Goal: Use online tool/utility: Utilize a website feature to perform a specific function

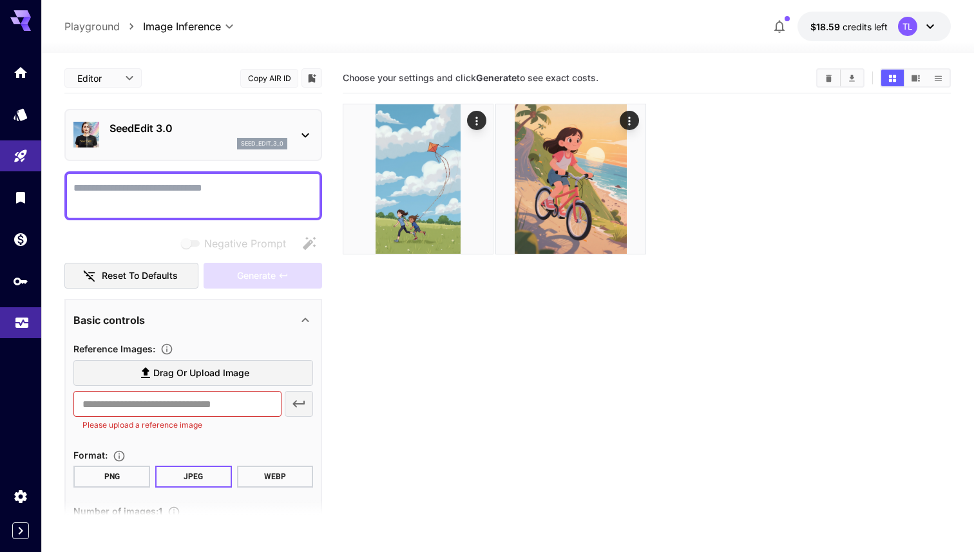
click at [4, 330] on link at bounding box center [20, 323] width 41 height 32
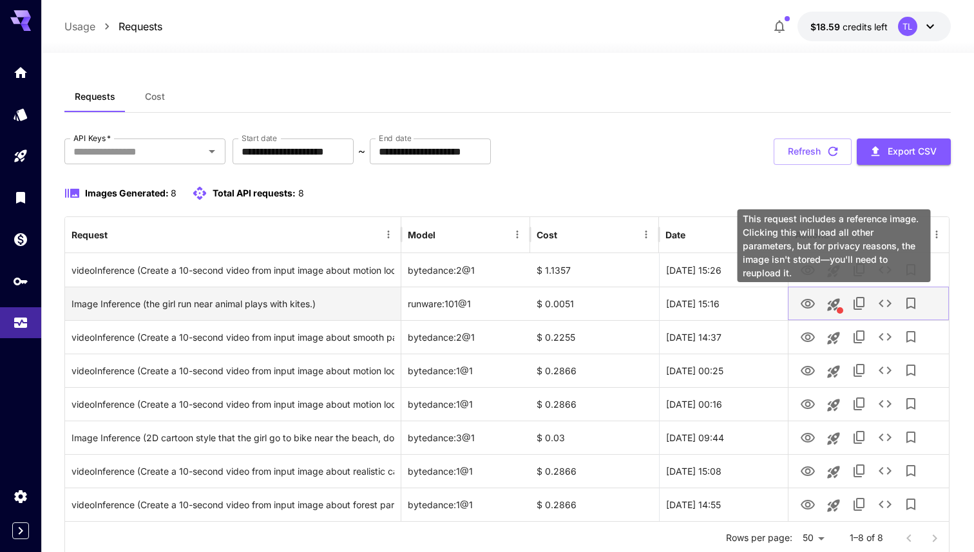
click at [838, 302] on icon "This request includes a reference image. Clicking this will load all other para…" at bounding box center [834, 304] width 12 height 12
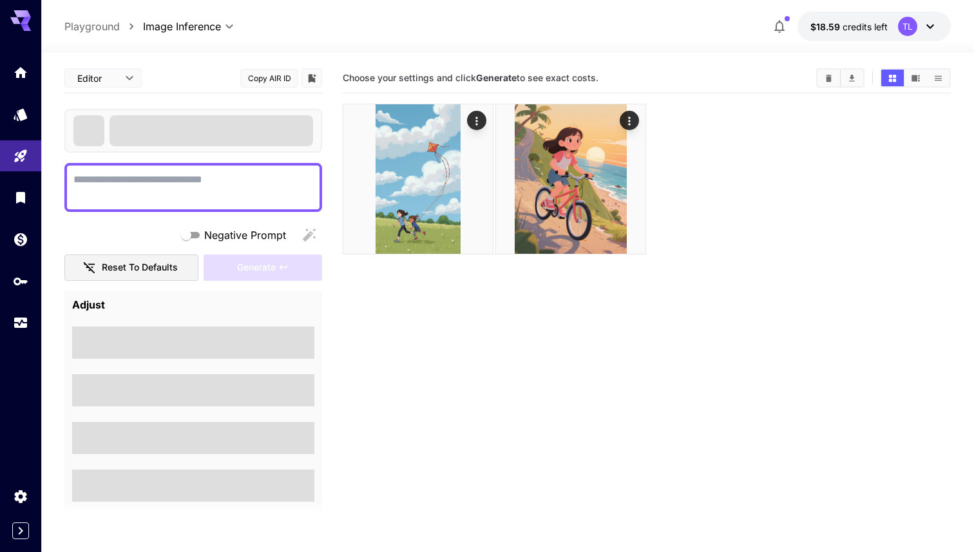
type textarea "**********"
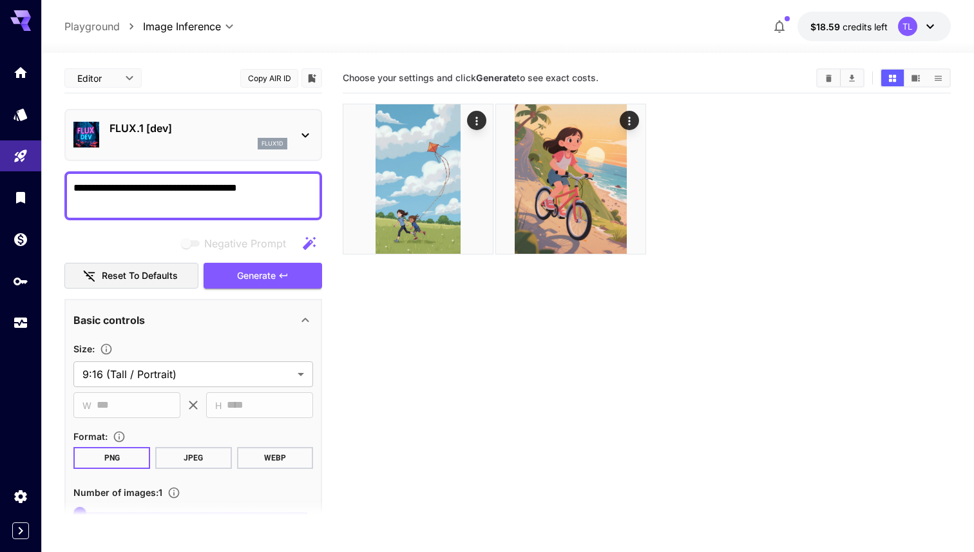
click at [305, 130] on icon at bounding box center [305, 135] width 15 height 15
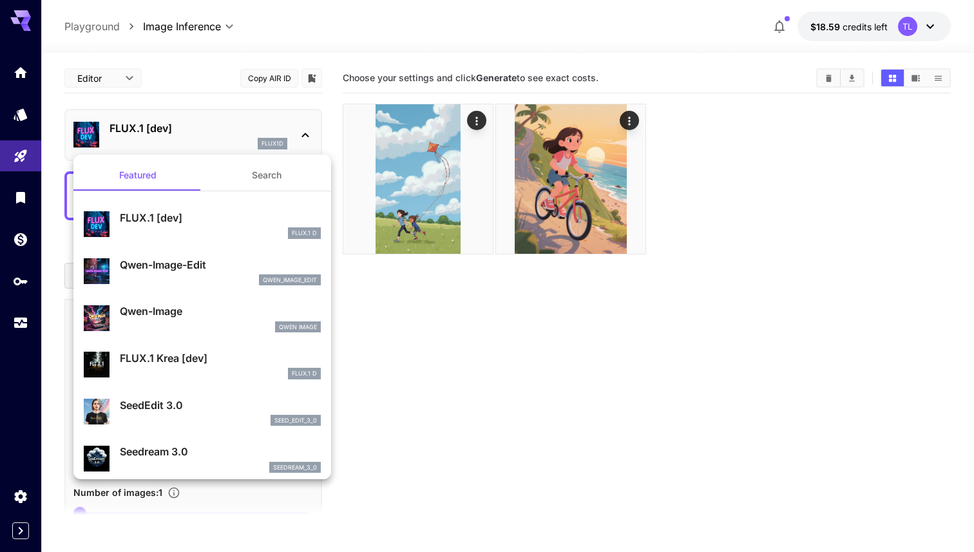
click at [495, 396] on div at bounding box center [487, 276] width 974 height 552
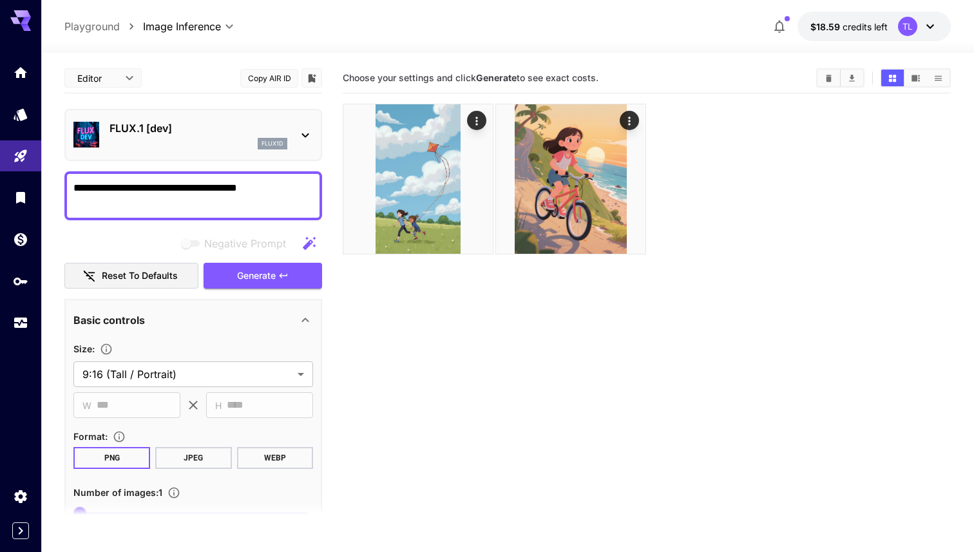
click at [195, 23] on body "**********" at bounding box center [487, 327] width 974 height 654
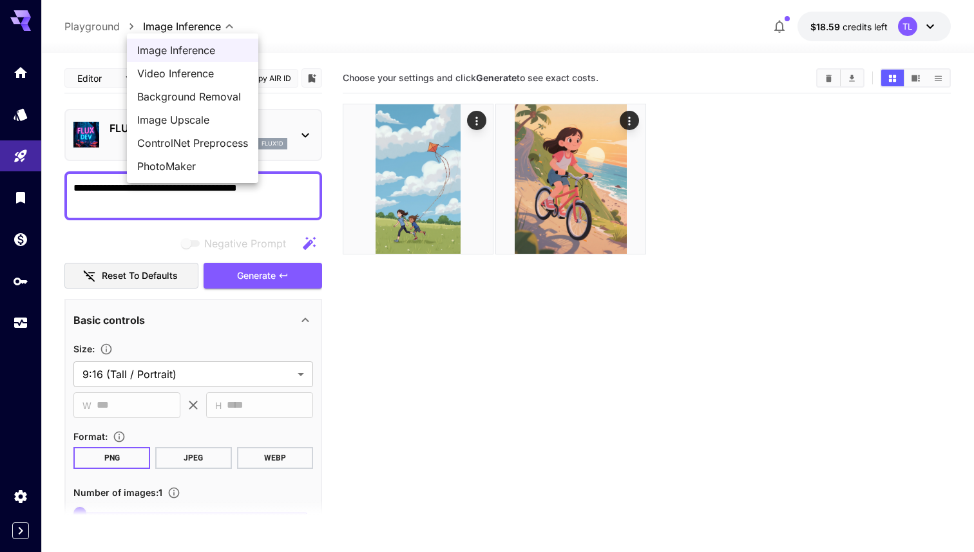
click at [15, 72] on div at bounding box center [487, 276] width 974 height 552
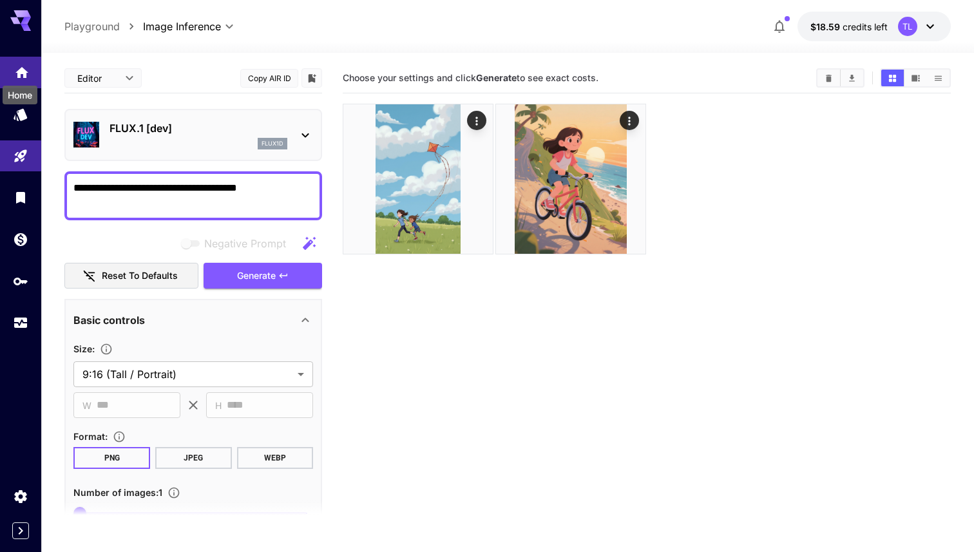
click at [24, 75] on icon "Home" at bounding box center [21, 68] width 15 height 15
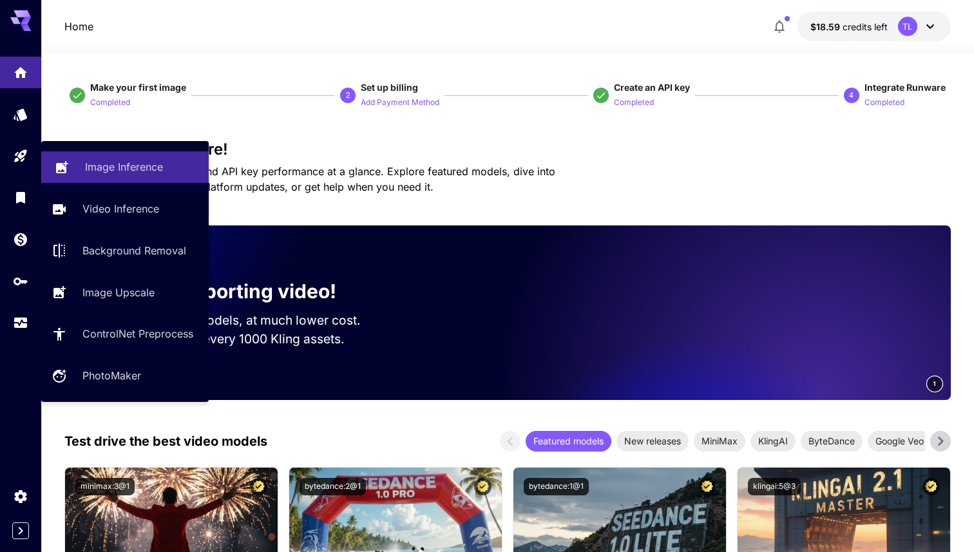
click at [128, 174] on p "Image Inference" at bounding box center [124, 166] width 78 height 15
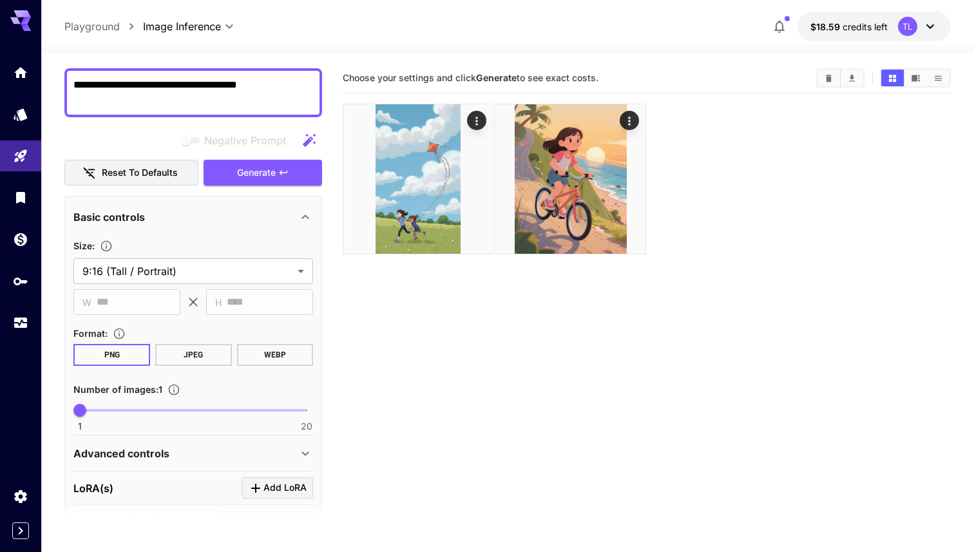
scroll to position [59, 0]
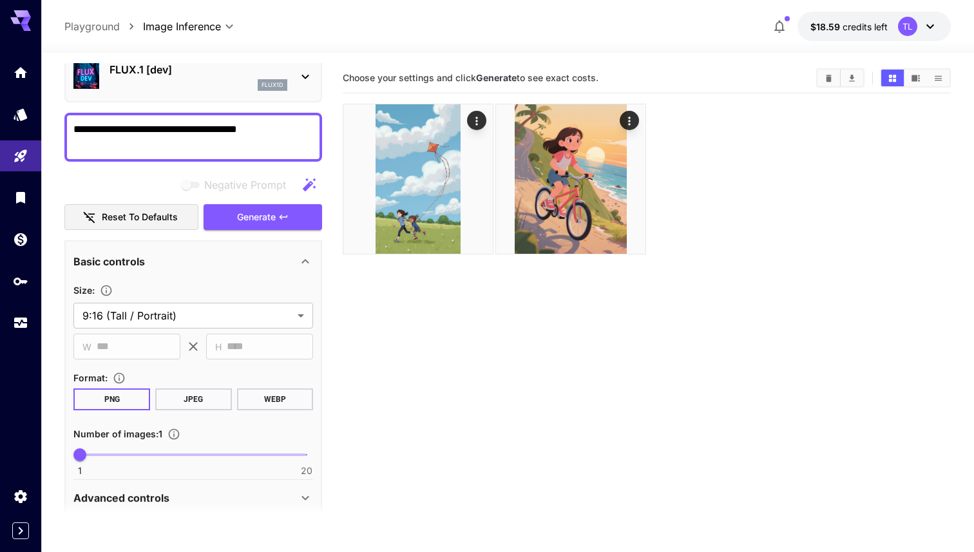
click at [302, 80] on icon at bounding box center [305, 76] width 15 height 15
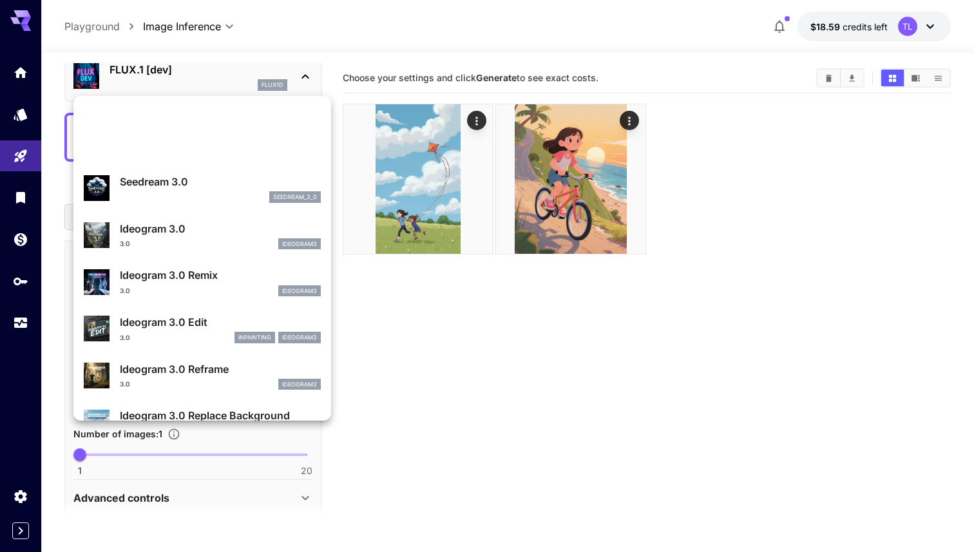
scroll to position [0, 0]
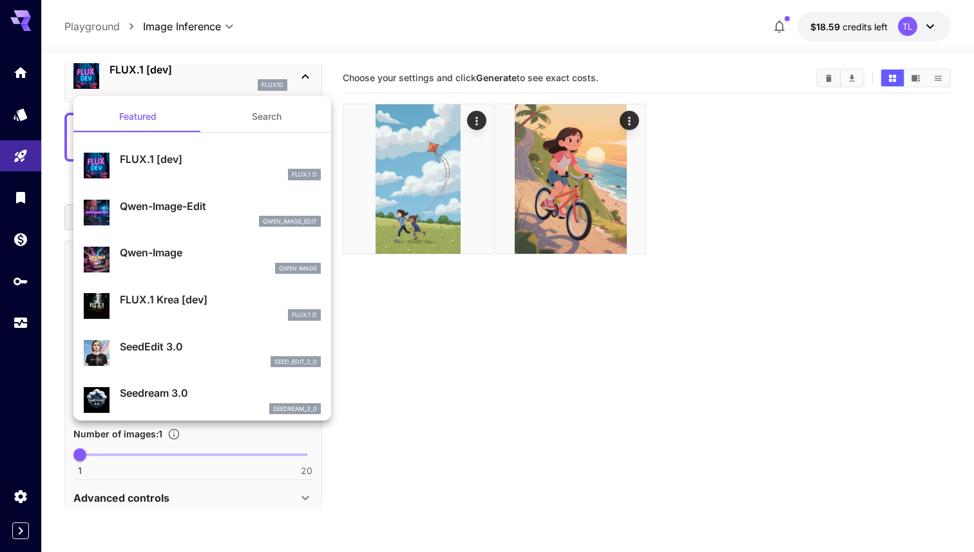
click at [149, 357] on div "seed_edit_3_0" at bounding box center [220, 362] width 201 height 12
type input "***"
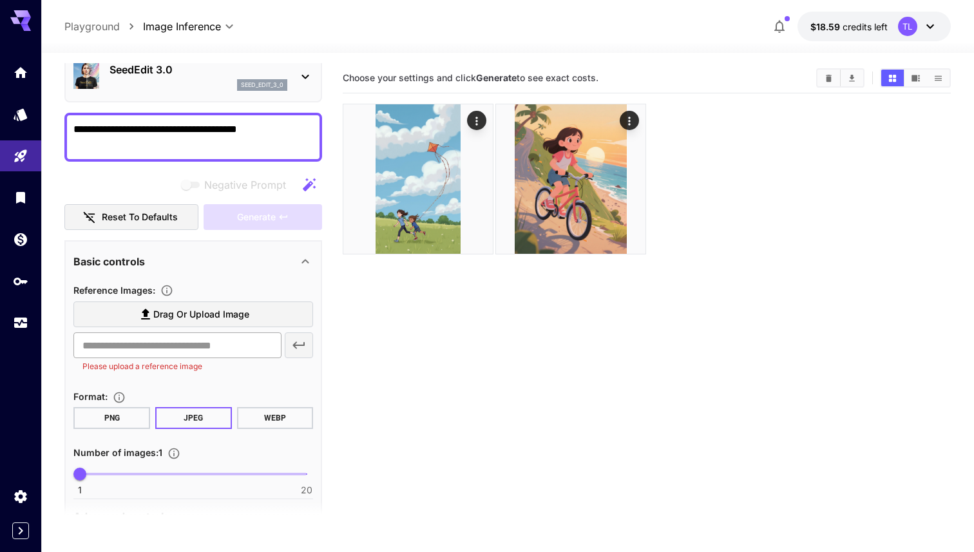
click at [193, 345] on input "text" at bounding box center [177, 345] width 208 height 26
click at [410, 376] on section "Choose your settings and click Generate to see exact costs." at bounding box center [647, 339] width 608 height 552
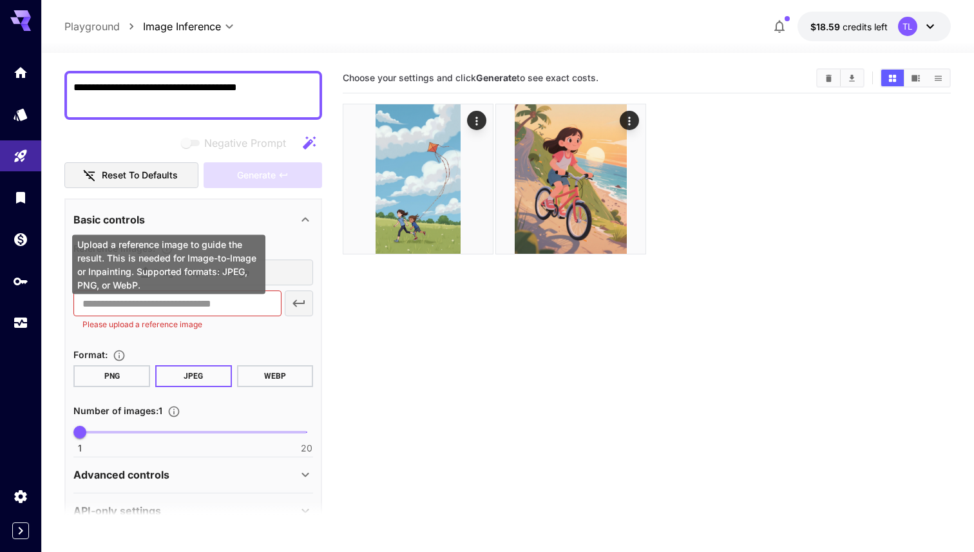
scroll to position [129, 0]
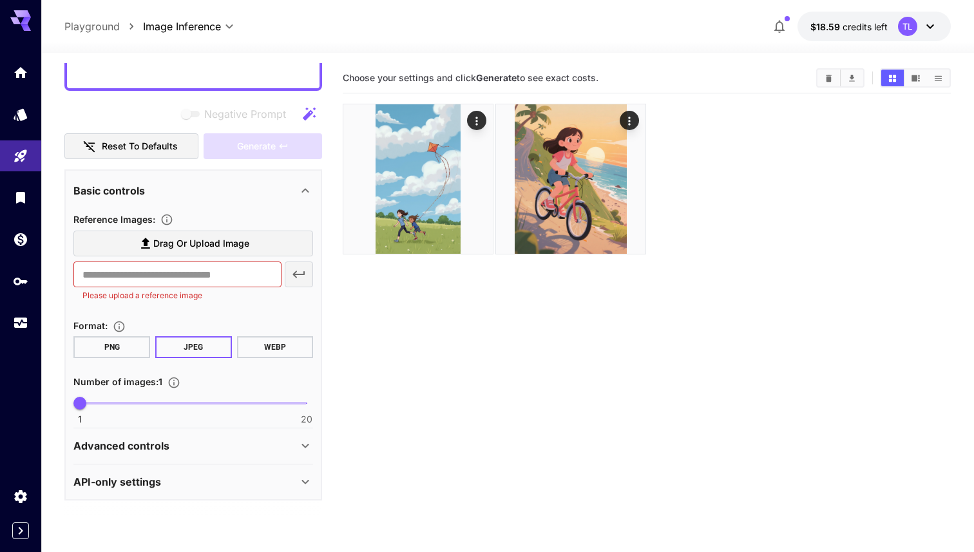
click at [128, 347] on button "PNG" at bounding box center [111, 347] width 77 height 22
click at [201, 19] on body "**********" at bounding box center [487, 327] width 974 height 654
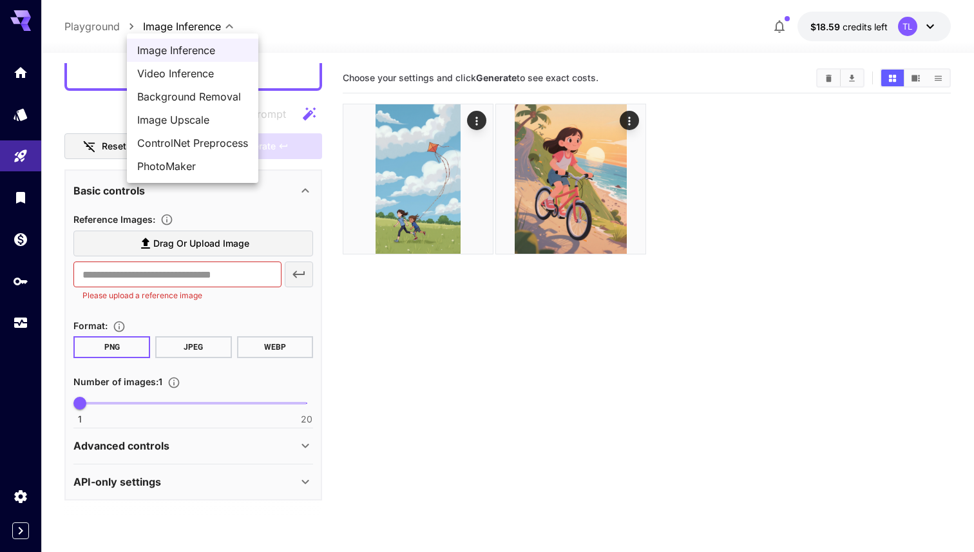
click at [182, 75] on span "Video Inference" at bounding box center [192, 73] width 111 height 15
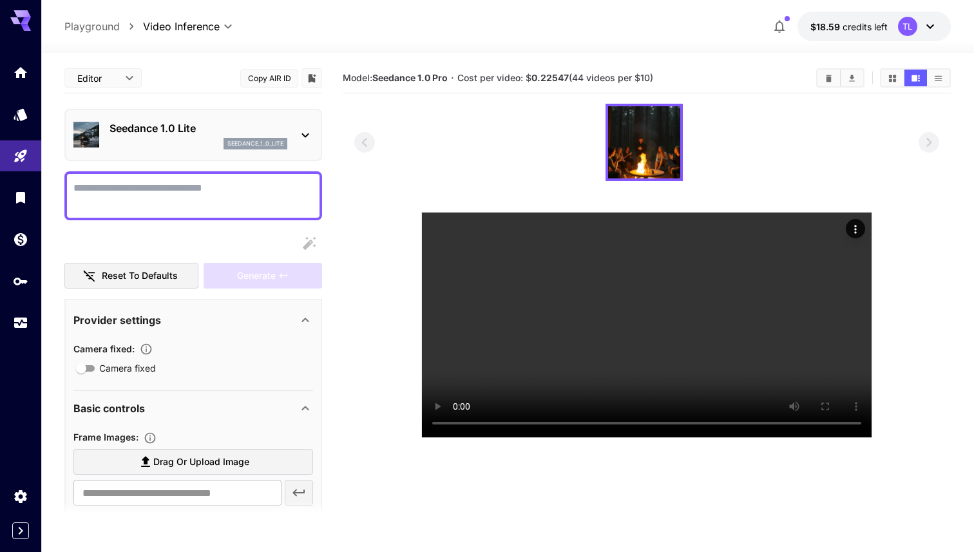
click at [236, 129] on p "Seedance 1.0 Lite" at bounding box center [199, 127] width 178 height 15
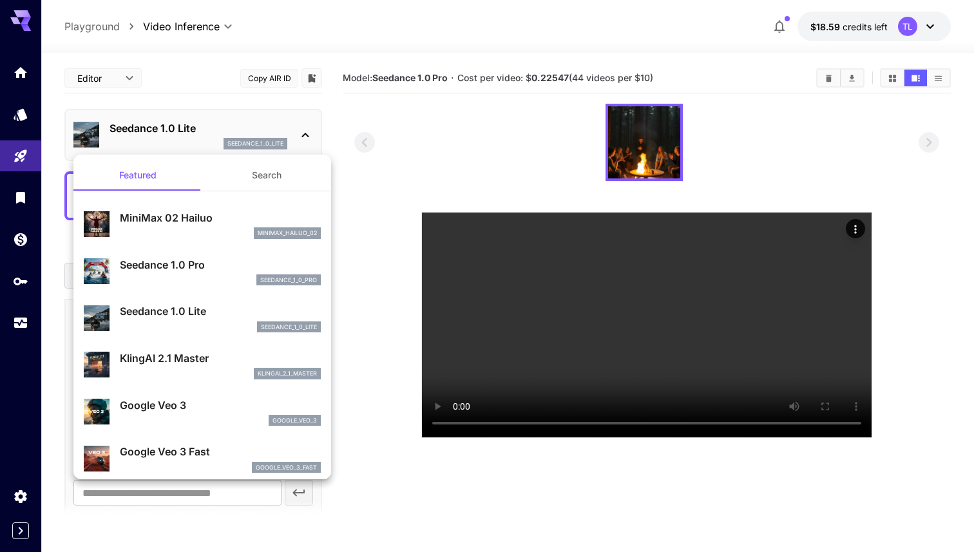
click at [381, 190] on div at bounding box center [487, 276] width 974 height 552
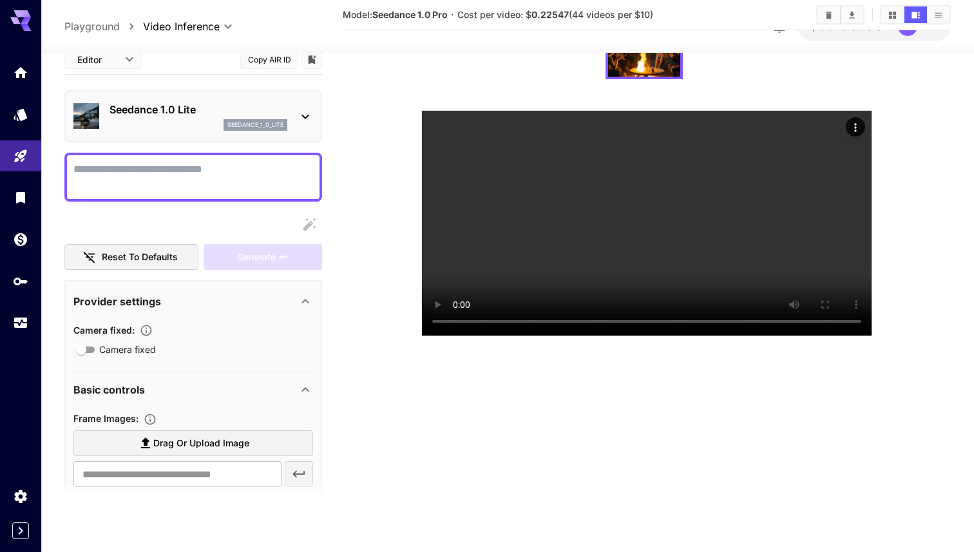
scroll to position [509, 0]
click at [174, 117] on div "Seedance 1.0 Lite seedance_1_0_lite" at bounding box center [199, 116] width 178 height 29
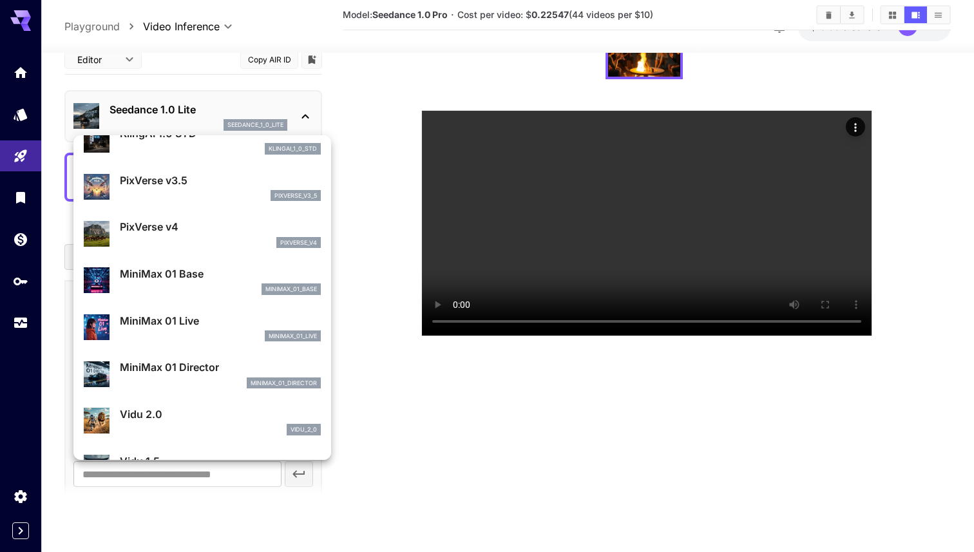
scroll to position [901, 0]
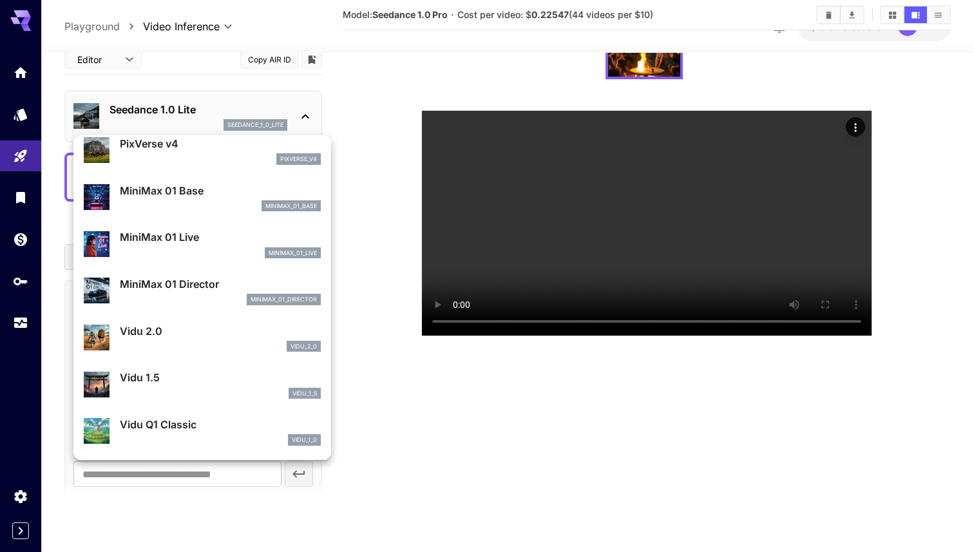
click at [367, 196] on div at bounding box center [487, 276] width 974 height 552
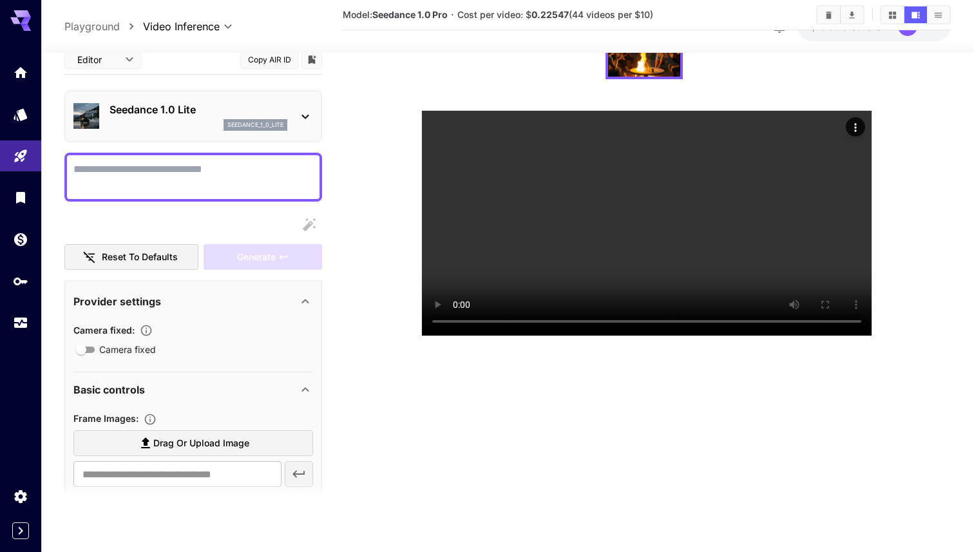
scroll to position [313, 0]
click at [190, 131] on div "seedance_1_0_lite" at bounding box center [199, 125] width 178 height 12
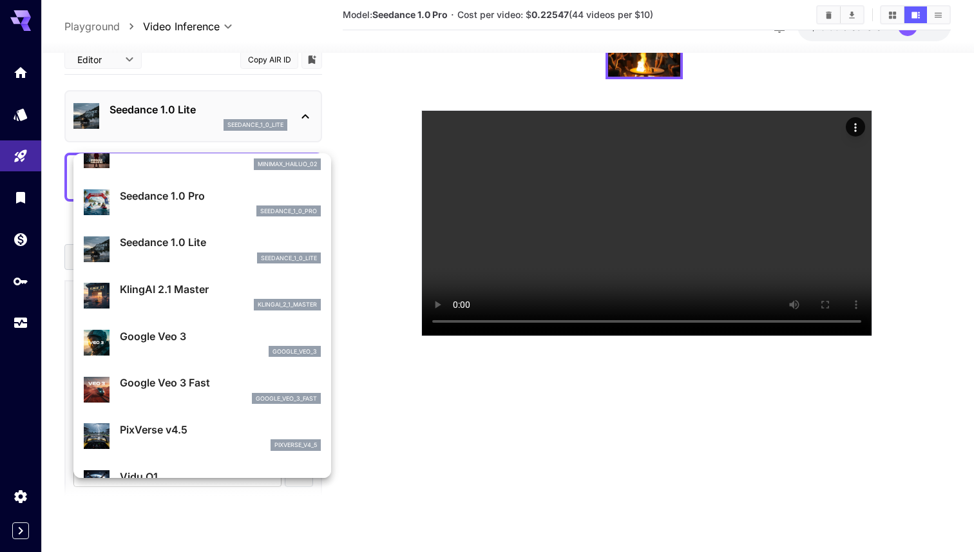
scroll to position [52, 0]
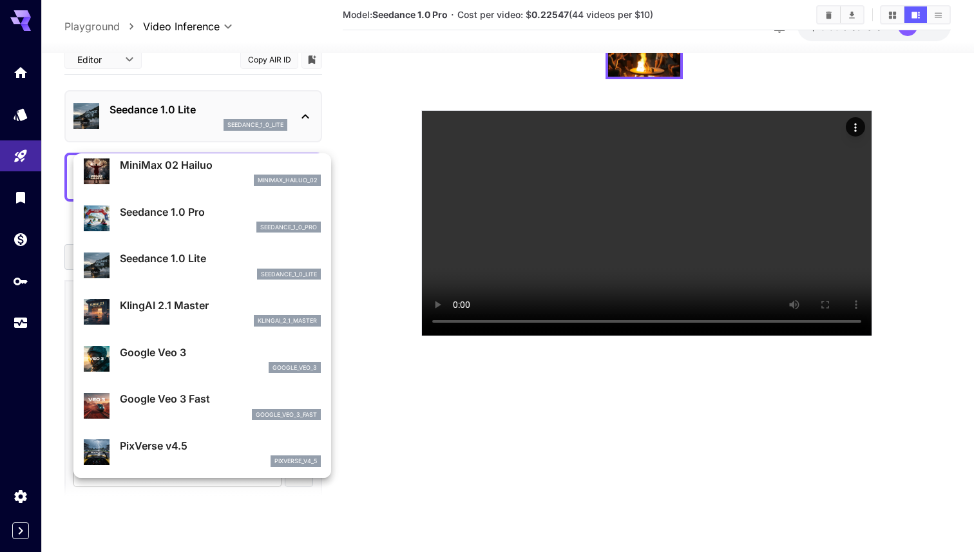
click at [178, 197] on li "Seedance 1.0 Pro seedance_1_0_pro" at bounding box center [202, 218] width 258 height 47
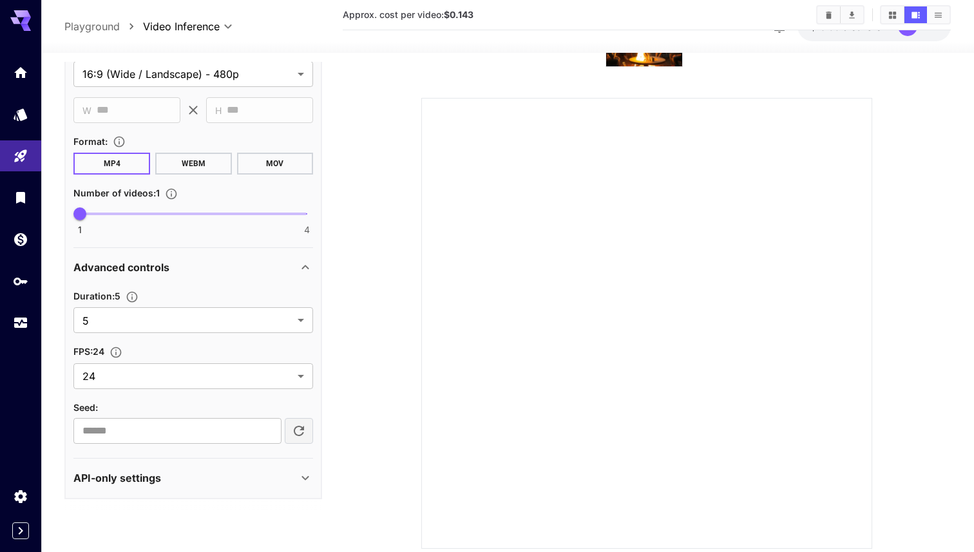
scroll to position [0, 0]
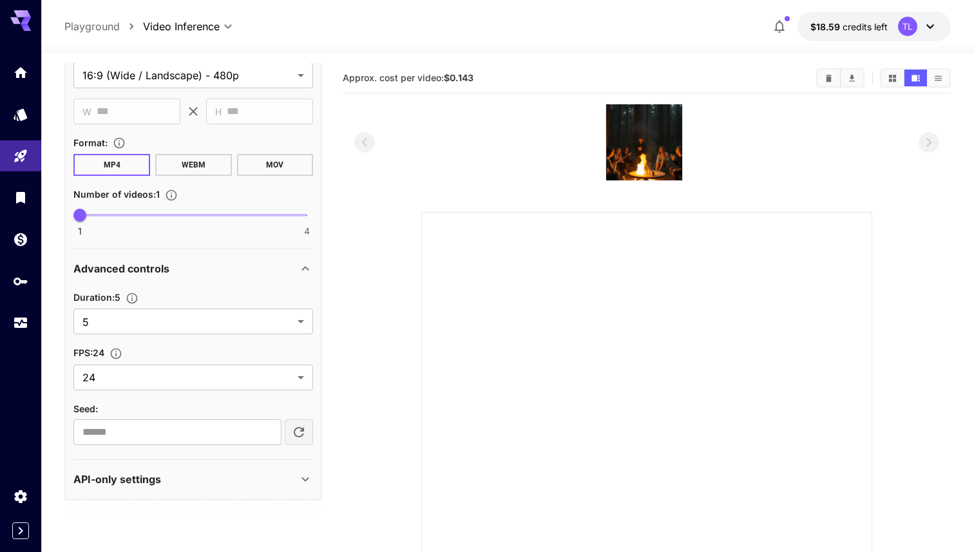
click at [200, 23] on body "**********" at bounding box center [487, 351] width 974 height 702
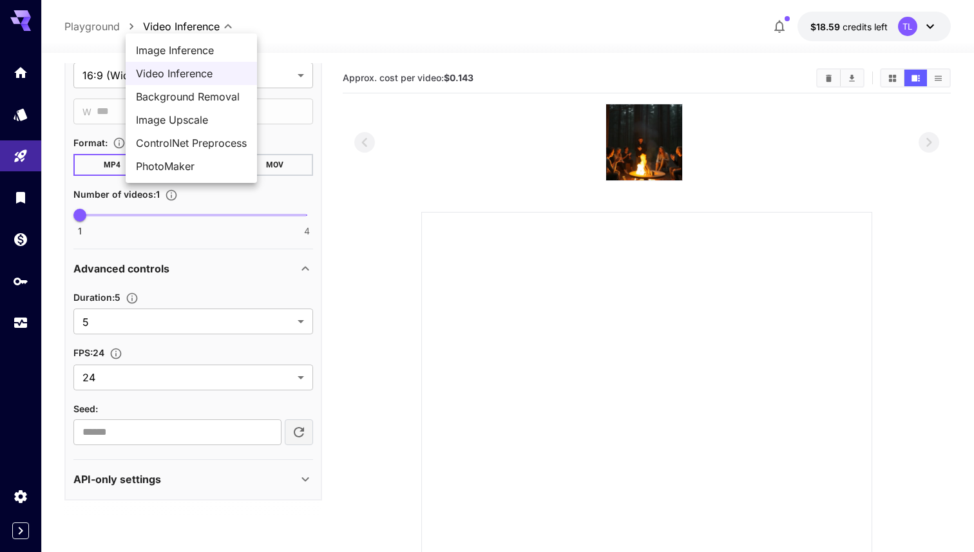
click at [191, 46] on span "Image Inference" at bounding box center [191, 50] width 111 height 15
type input "**********"
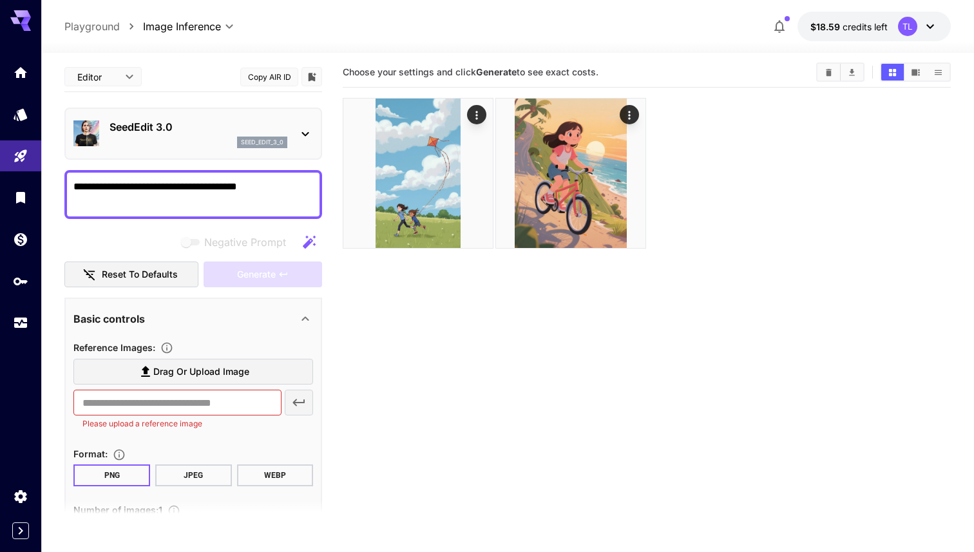
scroll to position [19, 0]
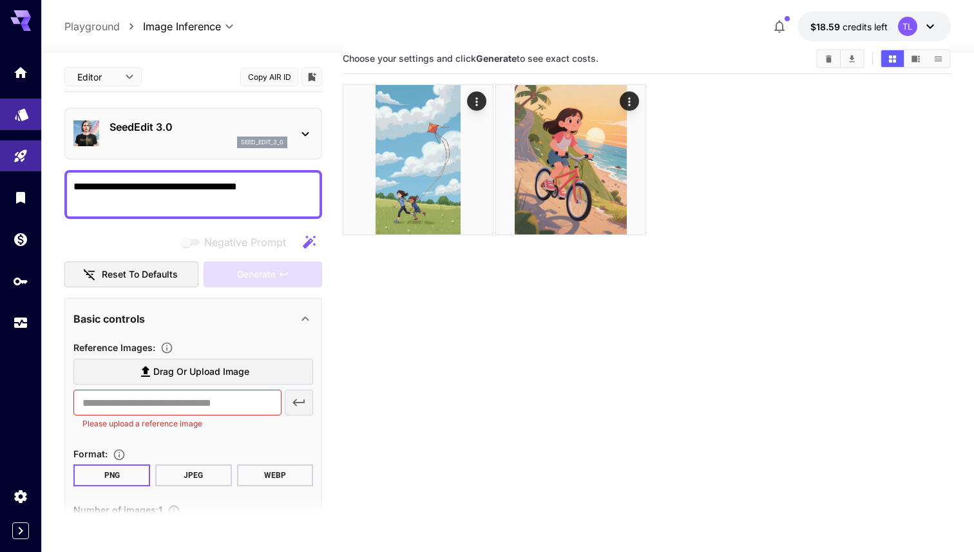
click at [21, 115] on icon "Models" at bounding box center [22, 110] width 14 height 12
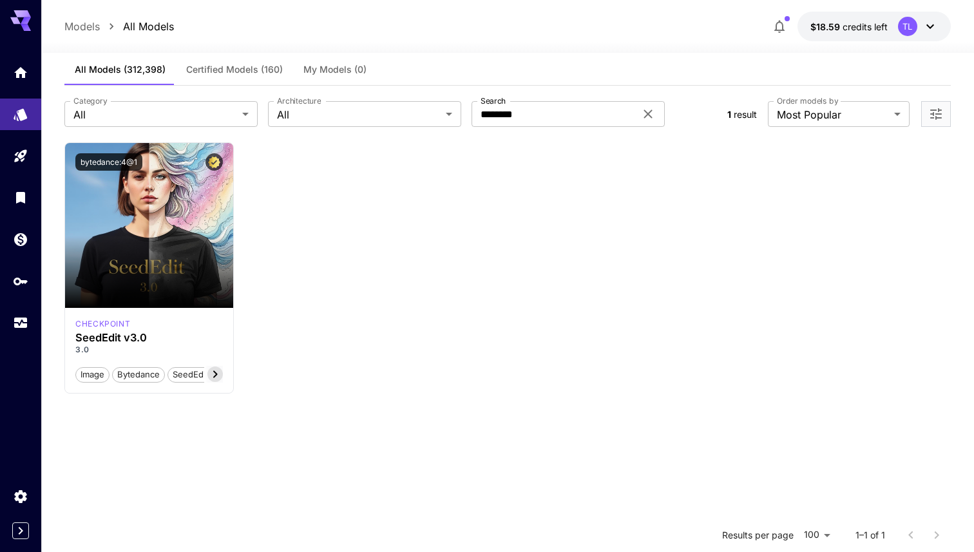
click at [202, 66] on span "Certified Models (160)" at bounding box center [234, 70] width 97 height 12
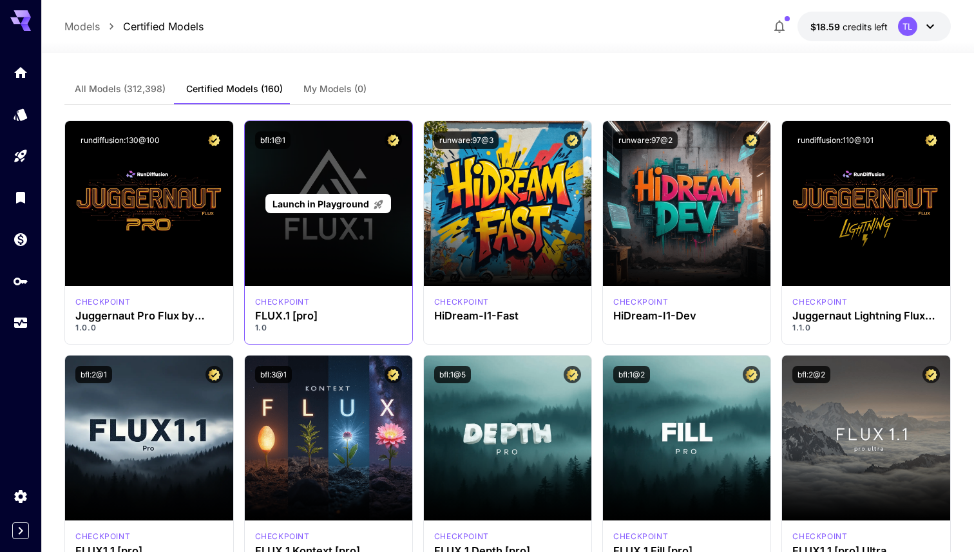
click at [327, 208] on span "Launch in Playground" at bounding box center [320, 203] width 97 height 11
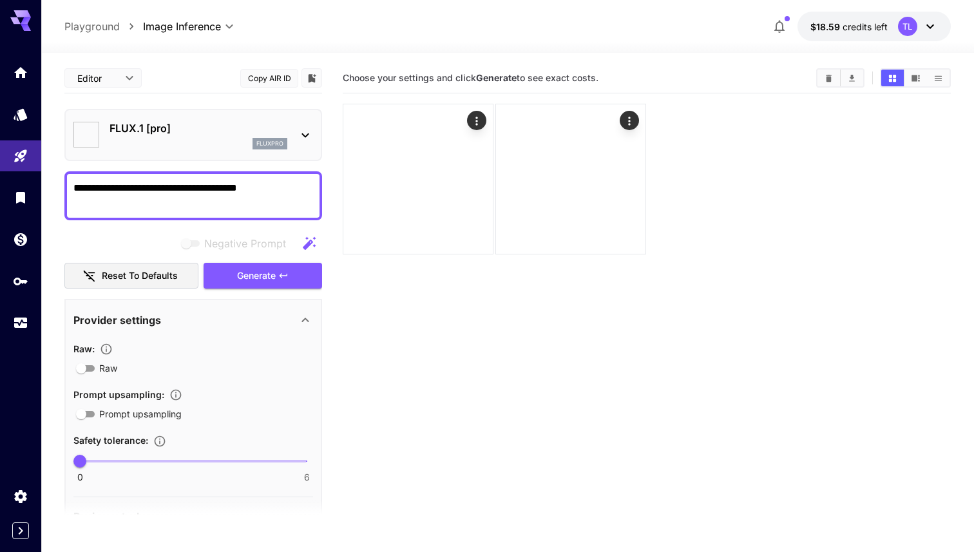
type input "**"
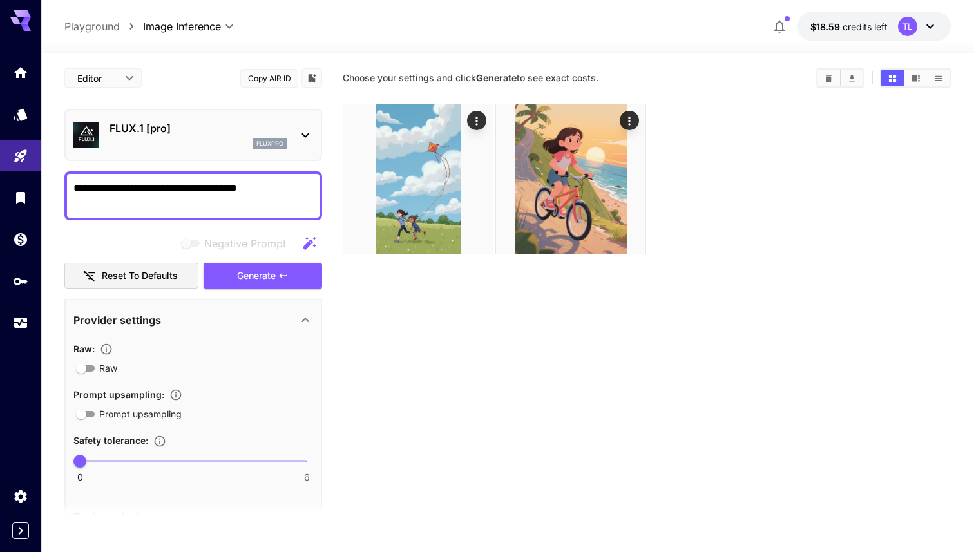
click at [115, 134] on p "FLUX.1 [pro]" at bounding box center [199, 127] width 178 height 15
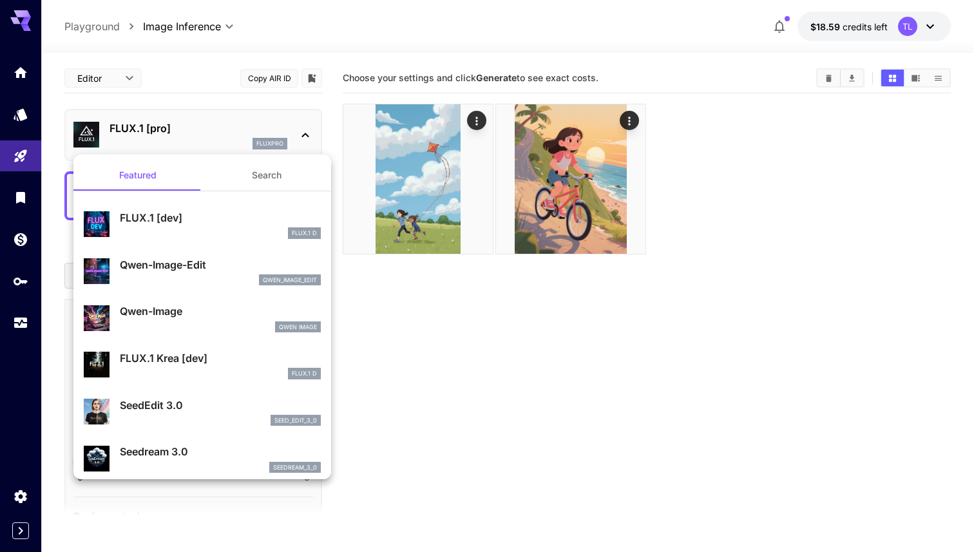
click at [332, 123] on div at bounding box center [487, 276] width 974 height 552
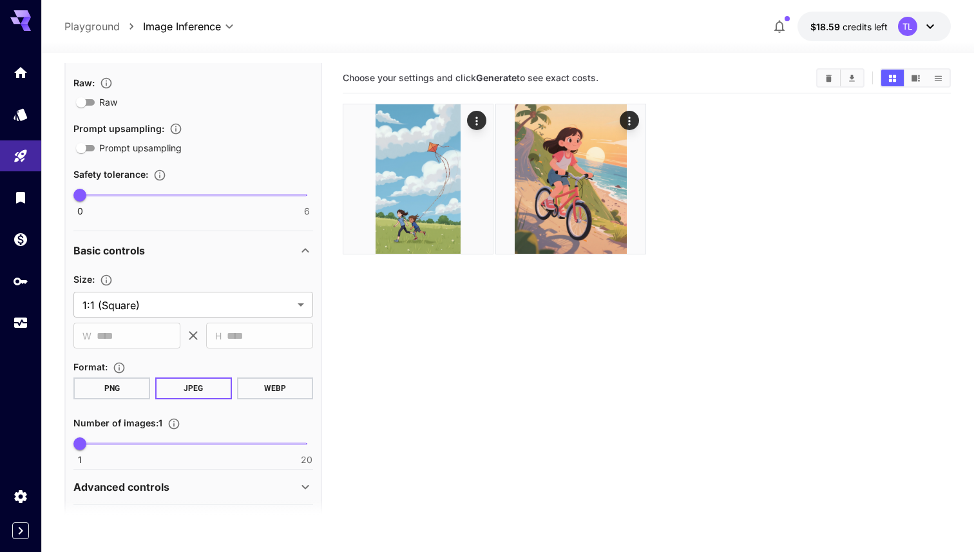
scroll to position [307, 0]
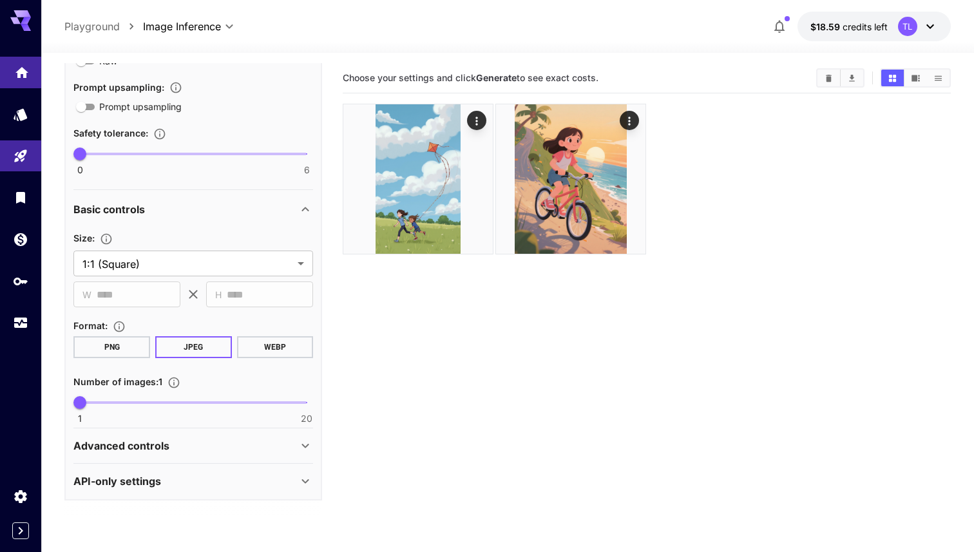
click at [26, 77] on link at bounding box center [20, 73] width 41 height 32
